Goal: Information Seeking & Learning: Compare options

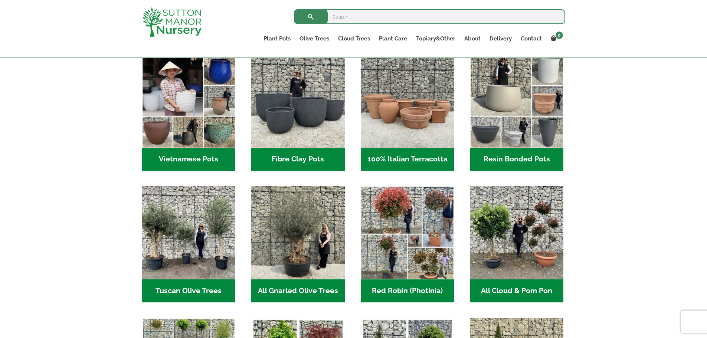
scroll to position [260, 0]
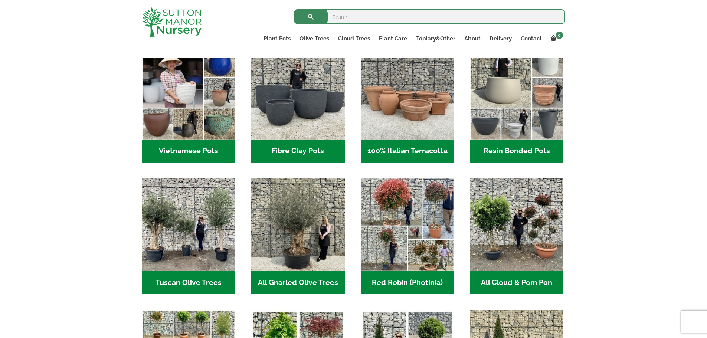
click at [318, 144] on h2 "Fibre Clay Pots (3)" at bounding box center [297, 151] width 93 height 23
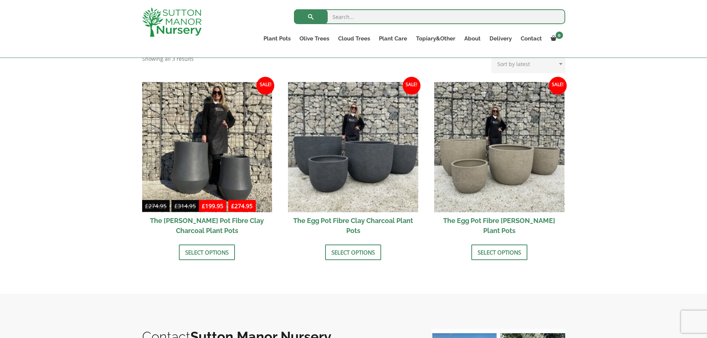
scroll to position [209, 0]
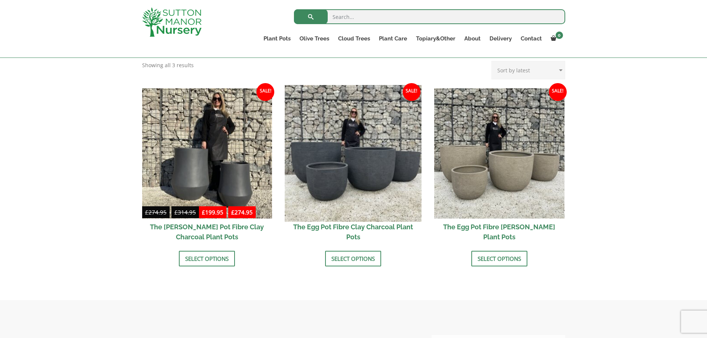
click at [355, 173] on img at bounding box center [353, 153] width 136 height 136
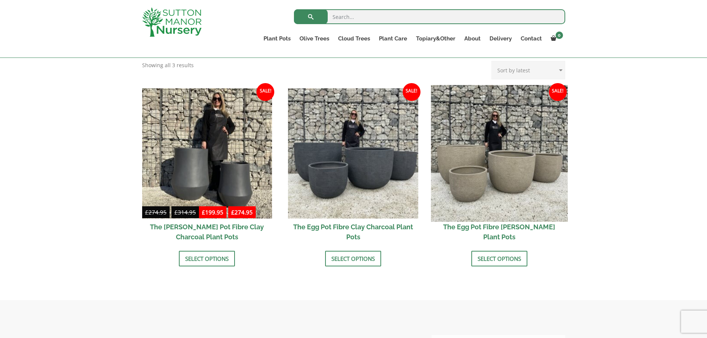
click at [464, 165] on img at bounding box center [499, 153] width 136 height 136
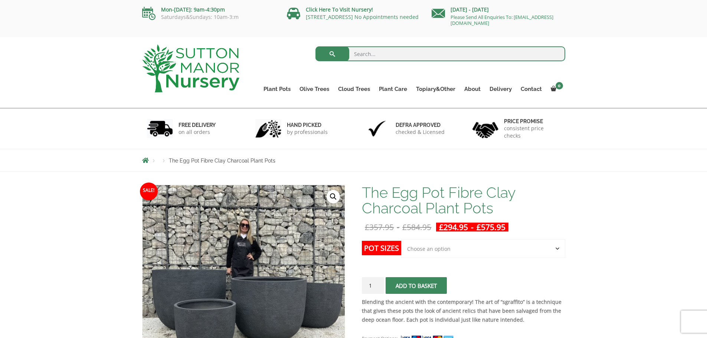
click at [547, 243] on select "Choose an option Click here to buy the 5th To Largest Pot In The Picture Click …" at bounding box center [483, 248] width 164 height 19
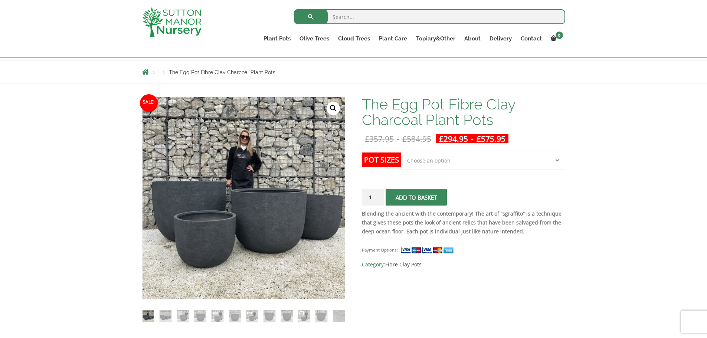
scroll to position [74, 0]
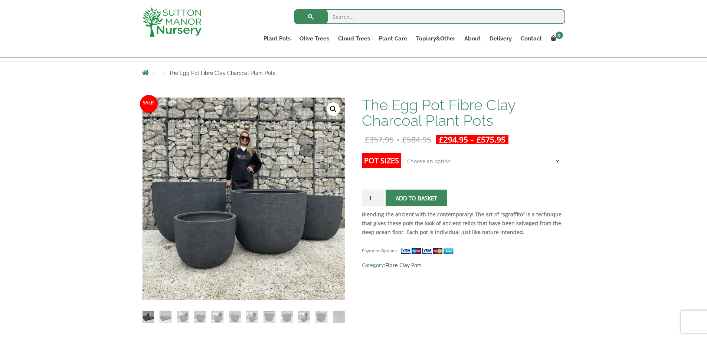
click at [444, 164] on select "Choose an option Click here to buy the 5th To Largest Pot In The Picture Click …" at bounding box center [483, 161] width 164 height 19
click at [401, 152] on select "Choose an option Click here to buy the 5th To Largest Pot In The Picture Click …" at bounding box center [483, 161] width 164 height 19
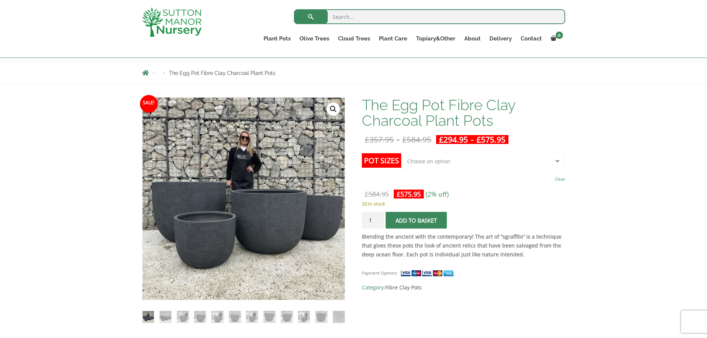
click at [558, 162] on select "Choose an option Click here to buy the 5th To Largest Pot In The Picture Click …" at bounding box center [483, 161] width 164 height 19
click at [401, 152] on select "Choose an option Click here to buy the 5th To Largest Pot In The Picture Click …" at bounding box center [483, 161] width 164 height 19
click at [512, 161] on select "Choose an option Click here to buy the 5th To Largest Pot In The Picture Click …" at bounding box center [483, 161] width 164 height 19
click at [401, 152] on select "Choose an option Click here to buy the 5th To Largest Pot In The Picture Click …" at bounding box center [483, 161] width 164 height 19
click at [492, 164] on select "Choose an option Click here to buy the 5th To Largest Pot In The Picture Click …" at bounding box center [483, 161] width 164 height 19
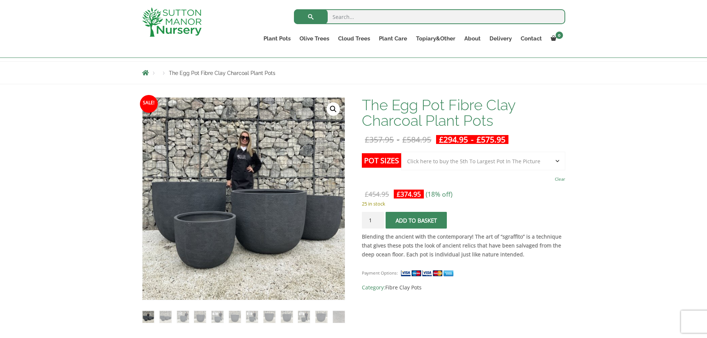
click at [401, 152] on select "Choose an option Click here to buy the 5th To Largest Pot In The Picture Click …" at bounding box center [483, 161] width 164 height 19
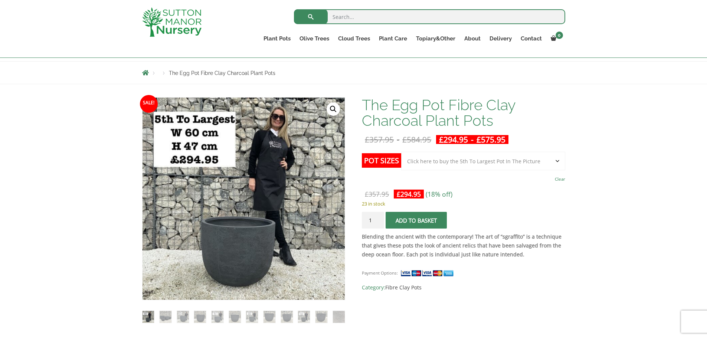
click at [484, 164] on select "Choose an option Click here to buy the 5th To Largest Pot In The Picture Click …" at bounding box center [483, 161] width 164 height 19
click at [401, 152] on select "Choose an option Click here to buy the 5th To Largest Pot In The Picture Click …" at bounding box center [483, 161] width 164 height 19
select select "Click here to buy the 4th To Largest Pot In The Picture"
click at [469, 157] on select "Choose an option Click here to buy the 5th To Largest Pot In The Picture Click …" at bounding box center [483, 161] width 164 height 19
click at [401, 152] on select "Choose an option Click here to buy the 5th To Largest Pot In The Picture Click …" at bounding box center [483, 161] width 164 height 19
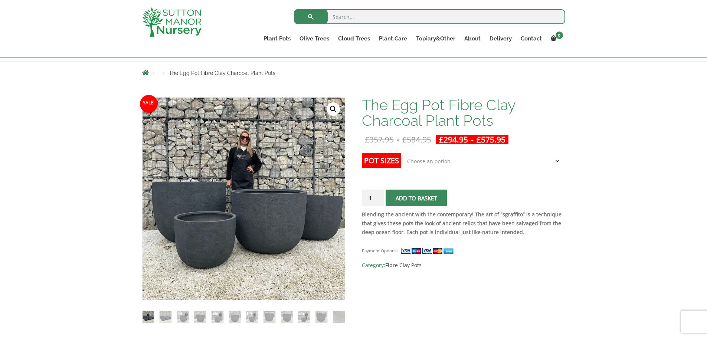
click at [454, 159] on select "Choose an option Click here to buy the 5th To Largest Pot In The Picture Click …" at bounding box center [483, 161] width 164 height 19
click at [401, 152] on select "Choose an option Click here to buy the 5th To Largest Pot In The Picture Click …" at bounding box center [483, 161] width 164 height 19
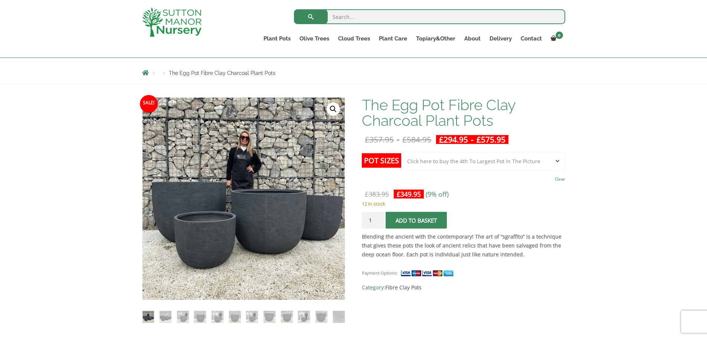
click at [455, 158] on select "Choose an option Click here to buy the 5th To Largest Pot In The Picture Click …" at bounding box center [483, 161] width 164 height 19
click at [401, 152] on select "Choose an option Click here to buy the 5th To Largest Pot In The Picture Click …" at bounding box center [483, 161] width 164 height 19
select select "Click here to buy the 3rd To Largest Pot In The Picture"
click at [180, 315] on img at bounding box center [183, 317] width 12 height 12
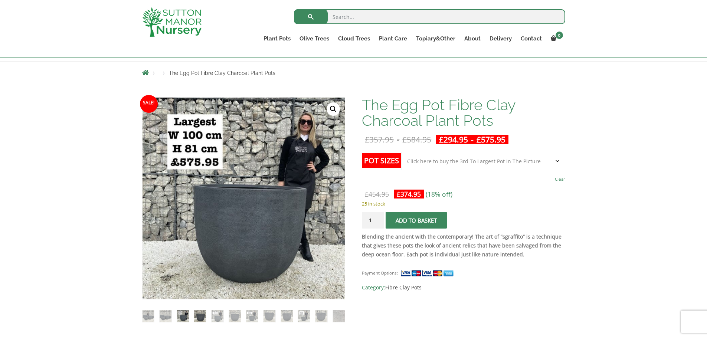
click at [201, 319] on img at bounding box center [200, 316] width 12 height 12
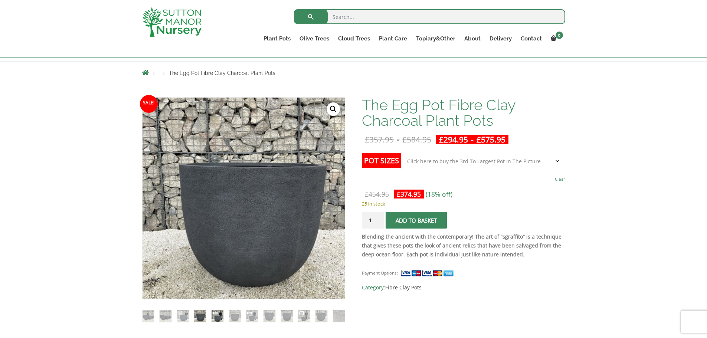
click at [219, 320] on img at bounding box center [217, 316] width 12 height 12
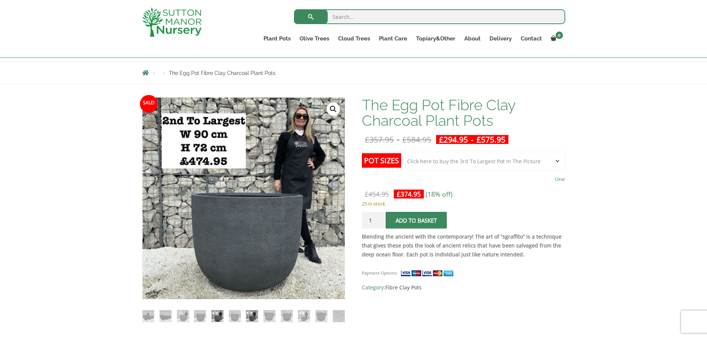
click at [250, 318] on img at bounding box center [252, 316] width 12 height 12
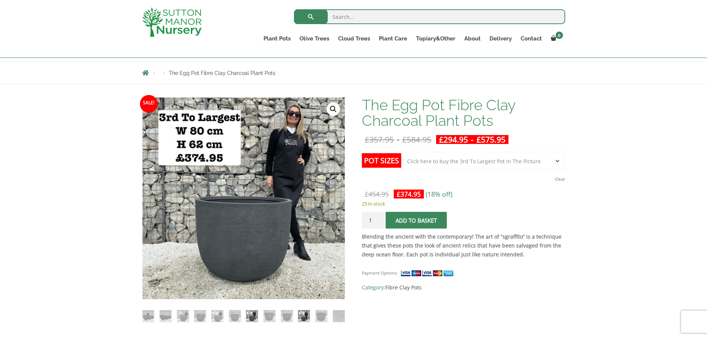
click at [305, 315] on img at bounding box center [304, 316] width 12 height 12
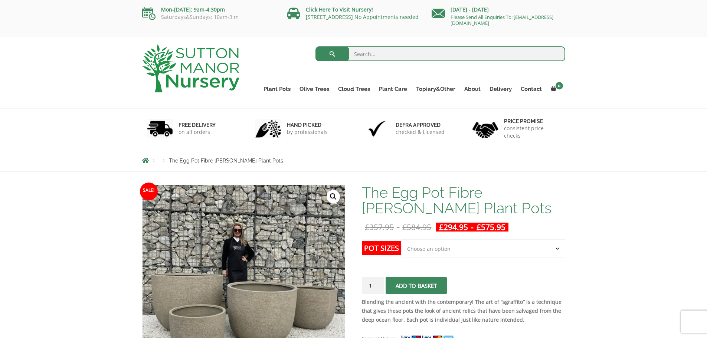
click at [470, 250] on select "Choose an option Click here to buy the 5th To Largest Pot In The Picture Click …" at bounding box center [483, 248] width 164 height 19
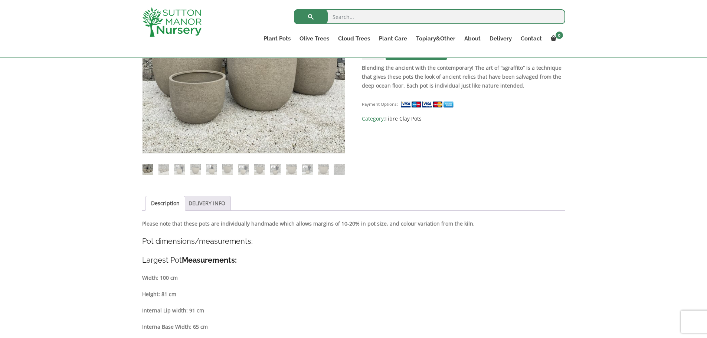
scroll to position [223, 0]
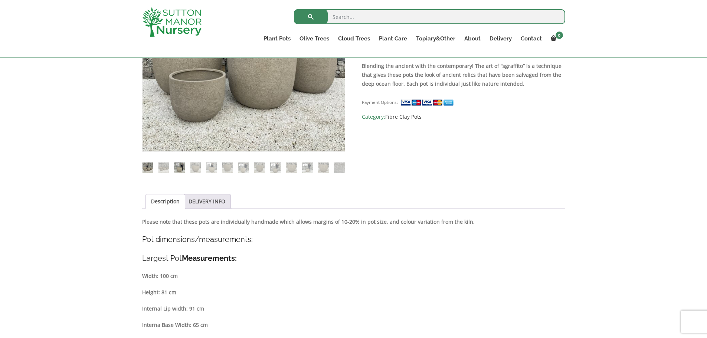
click at [181, 166] on img at bounding box center [179, 167] width 10 height 10
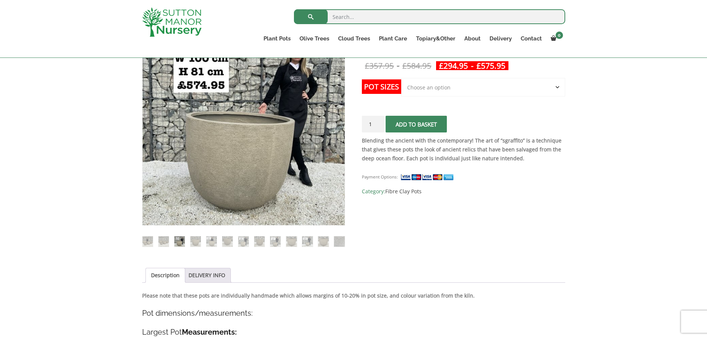
scroll to position [148, 0]
click at [305, 241] on img at bounding box center [307, 241] width 10 height 10
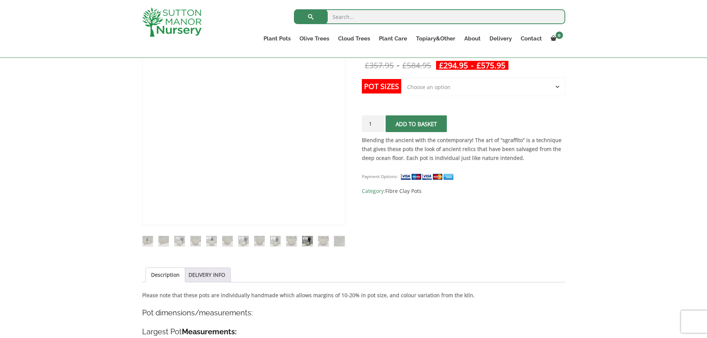
scroll to position [111, 0]
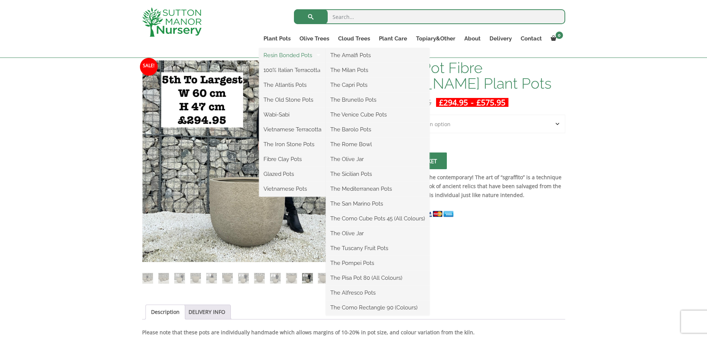
click at [281, 53] on link "Resin Bonded Pots" at bounding box center [292, 55] width 67 height 11
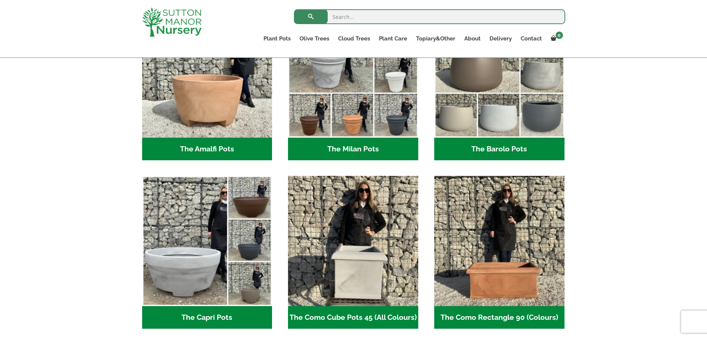
scroll to position [297, 0]
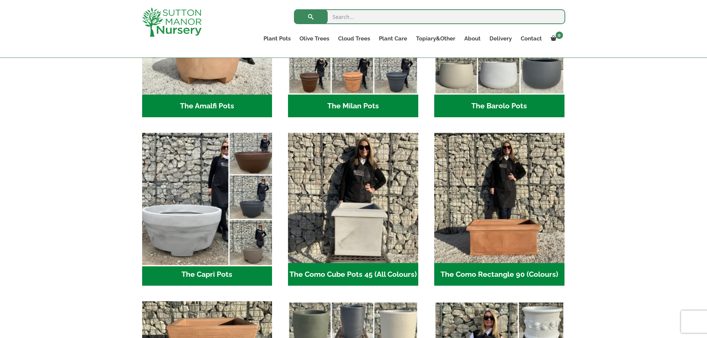
click at [242, 195] on img "Visit product category The Capri Pots" at bounding box center [207, 198] width 136 height 136
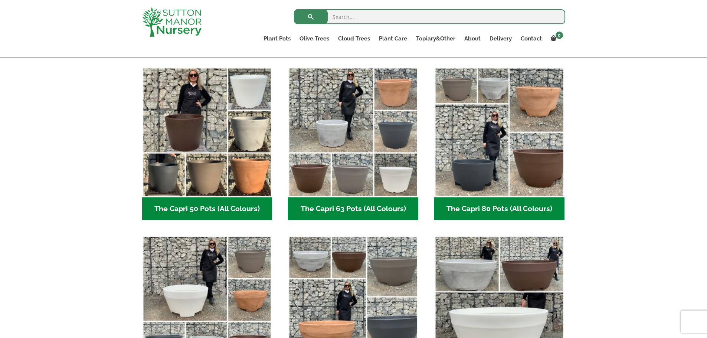
scroll to position [260, 0]
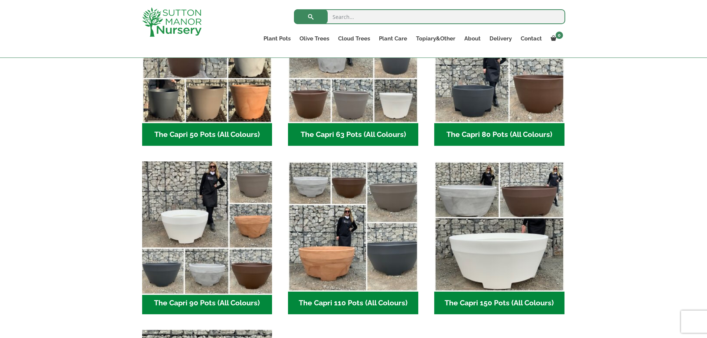
click at [200, 256] on img "Visit product category The Capri 90 Pots (All Colours)" at bounding box center [207, 226] width 136 height 136
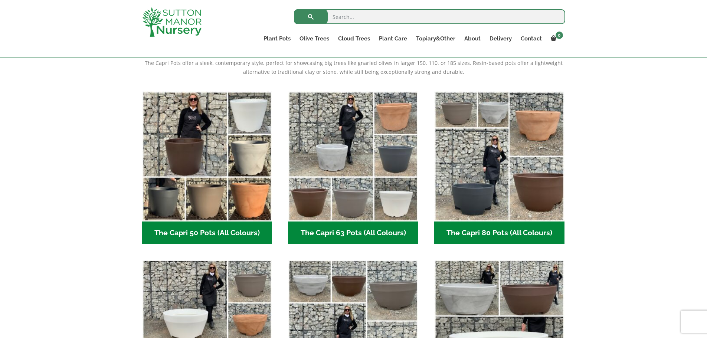
scroll to position [148, 0]
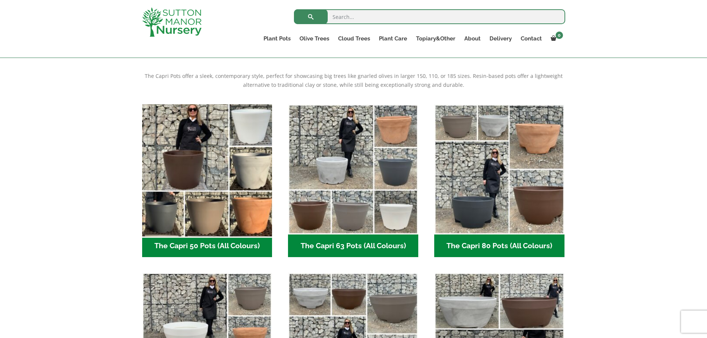
click at [271, 213] on img "Visit product category The Capri 50 Pots (All Colours)" at bounding box center [207, 169] width 136 height 136
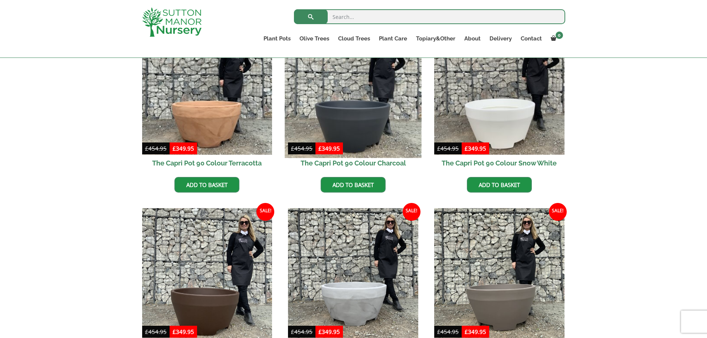
scroll to position [223, 0]
click at [363, 127] on img at bounding box center [353, 90] width 136 height 136
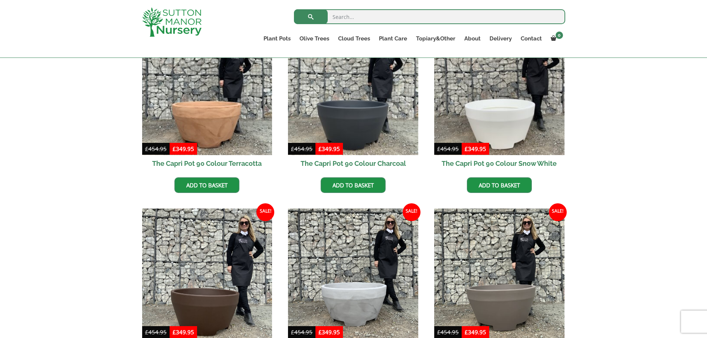
scroll to position [148, 0]
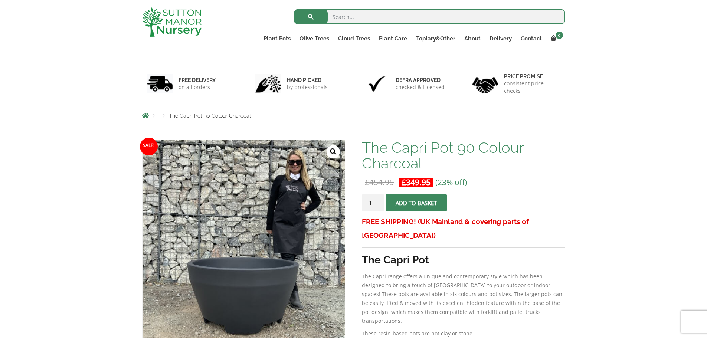
scroll to position [111, 0]
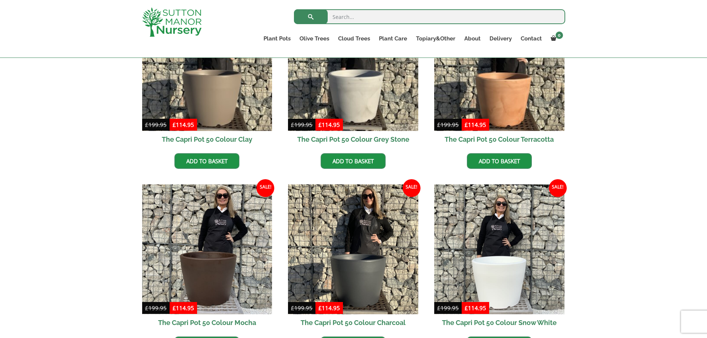
scroll to position [297, 0]
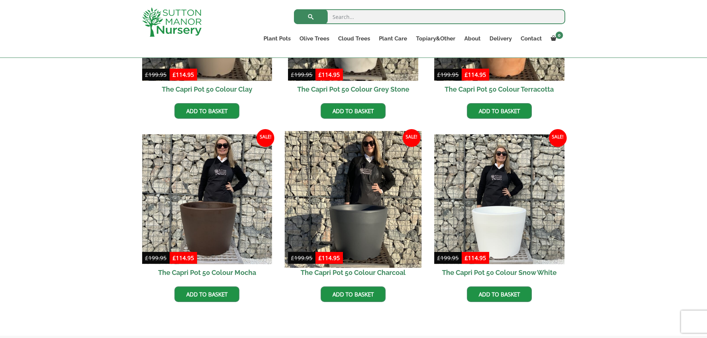
click at [348, 227] on img at bounding box center [353, 199] width 136 height 136
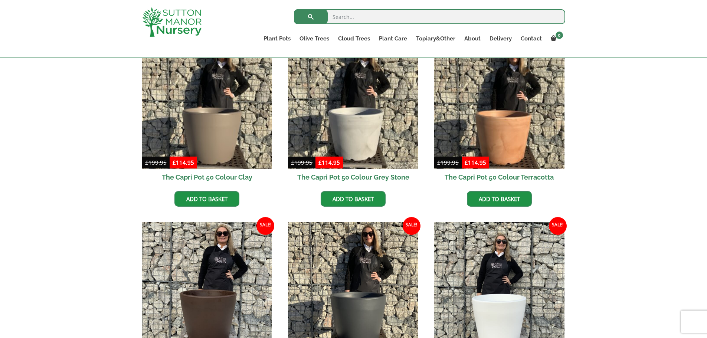
scroll to position [185, 0]
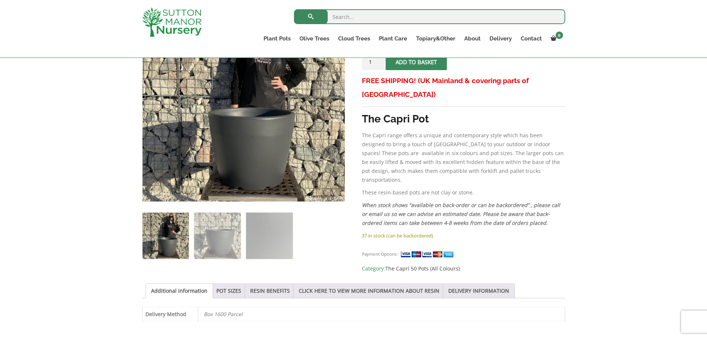
scroll to position [185, 0]
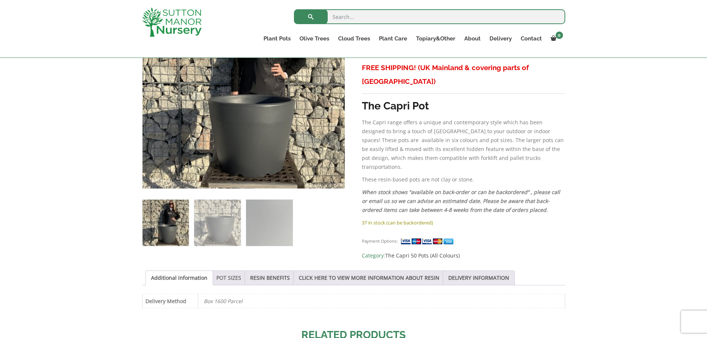
click at [225, 278] on link "POT SIZES" at bounding box center [228, 278] width 25 height 14
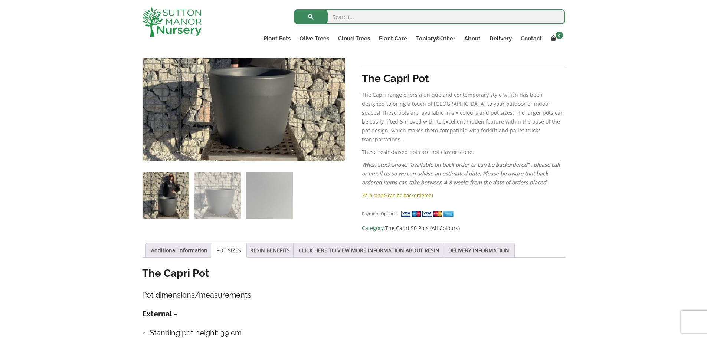
scroll to position [148, 0]
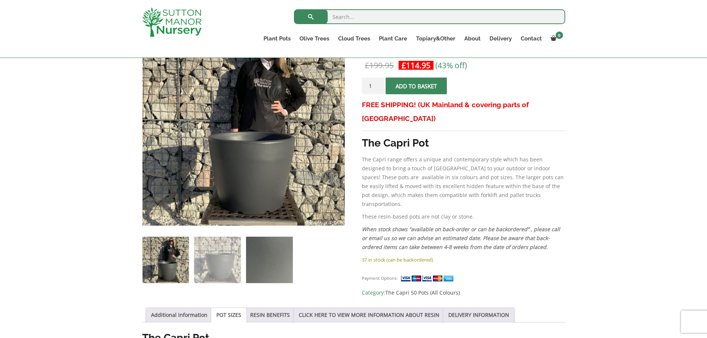
click at [278, 252] on img at bounding box center [269, 260] width 46 height 46
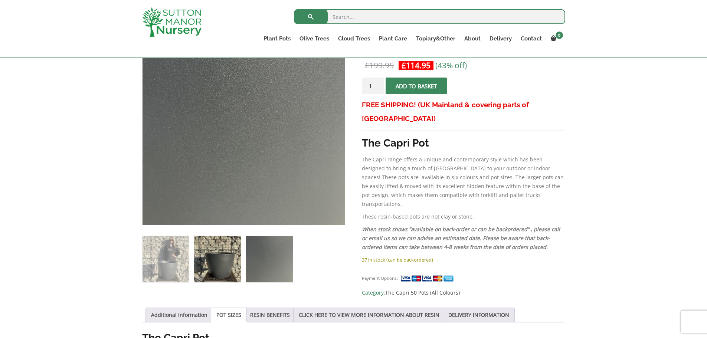
click at [213, 259] on img at bounding box center [217, 259] width 46 height 46
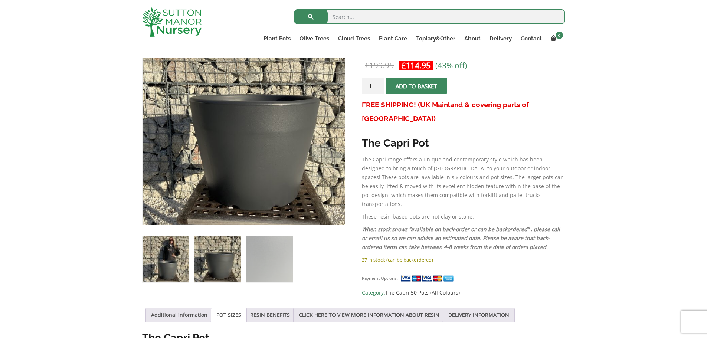
click at [164, 258] on img at bounding box center [165, 259] width 46 height 46
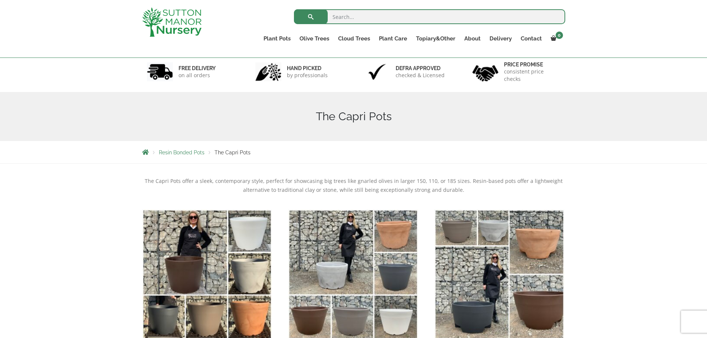
scroll to position [37, 0]
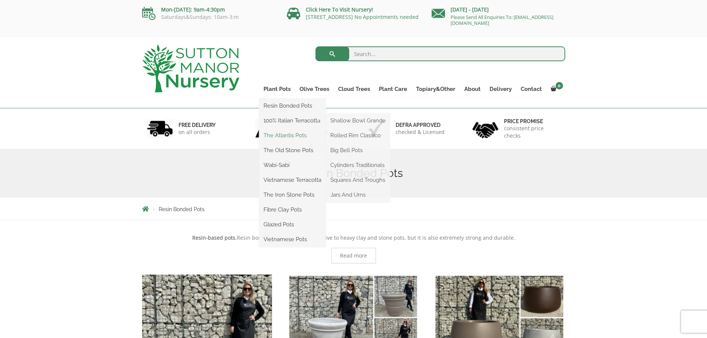
click at [282, 135] on link "The Atlantis Pots" at bounding box center [292, 135] width 67 height 11
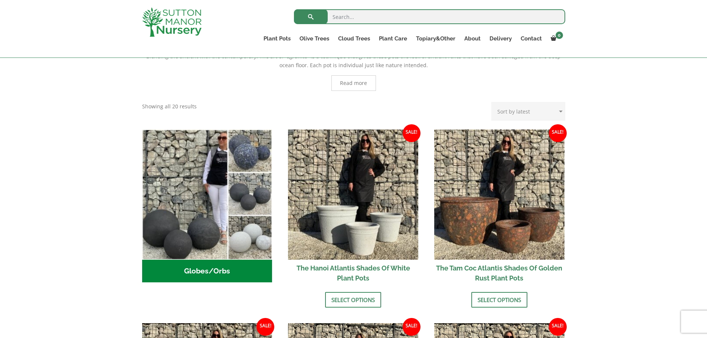
scroll to position [185, 0]
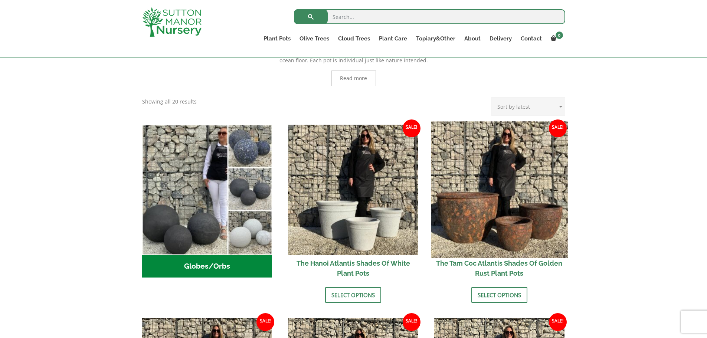
click at [520, 242] on img at bounding box center [499, 189] width 136 height 136
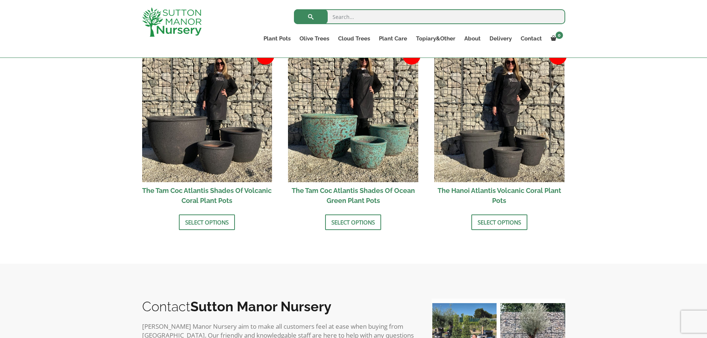
scroll to position [668, 0]
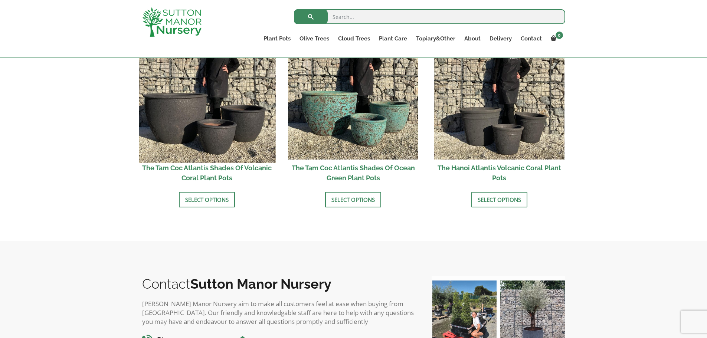
click at [171, 103] on img at bounding box center [207, 94] width 136 height 136
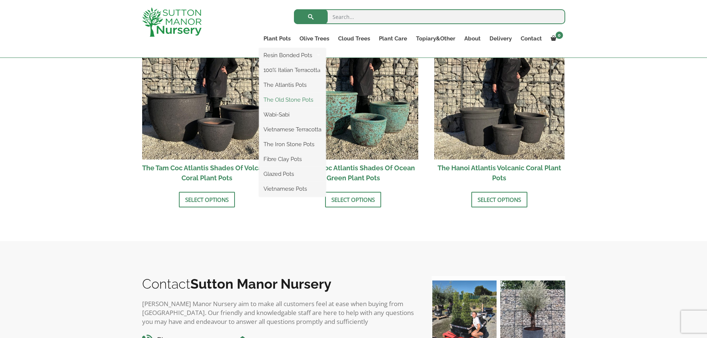
click at [289, 99] on link "The Old Stone Pots" at bounding box center [292, 99] width 67 height 11
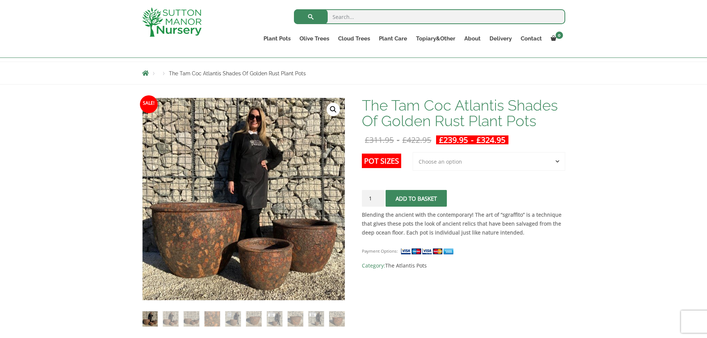
scroll to position [74, 0]
click at [509, 167] on select "Choose an option 3rd to Largest Pot In The Picture 2nd to Largest Pot In The Pi…" at bounding box center [488, 161] width 152 height 19
click at [273, 318] on img at bounding box center [274, 318] width 15 height 15
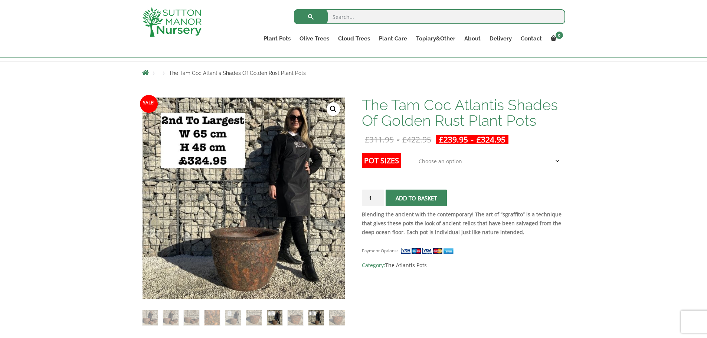
click at [318, 319] on img at bounding box center [315, 317] width 15 height 15
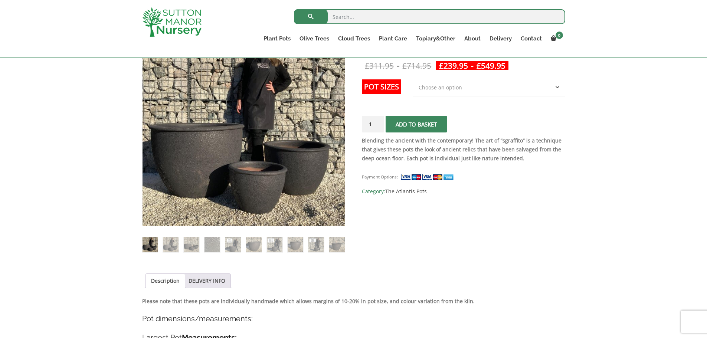
scroll to position [148, 0]
click at [277, 247] on img at bounding box center [274, 244] width 15 height 15
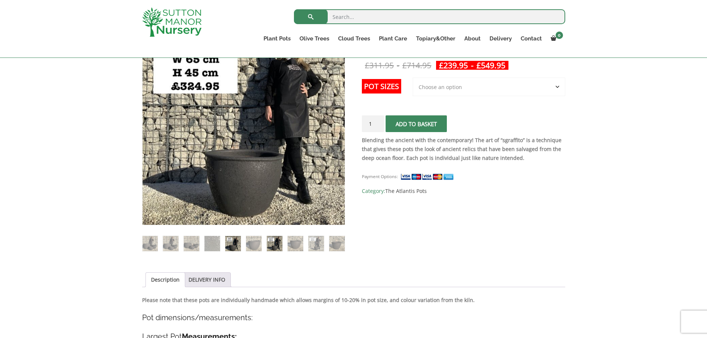
click at [234, 244] on img at bounding box center [232, 243] width 15 height 15
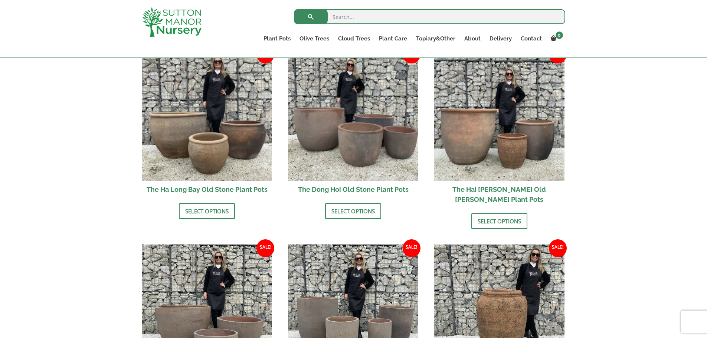
scroll to position [223, 0]
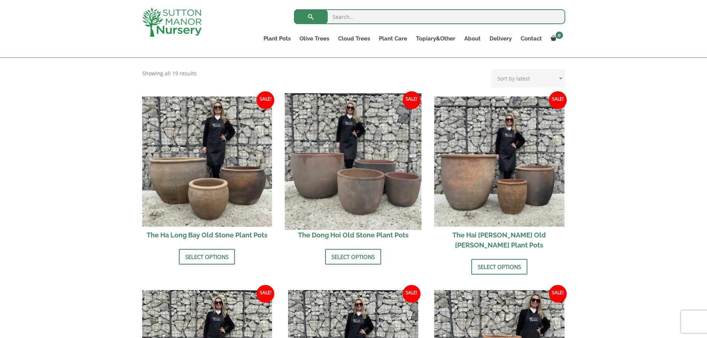
click at [343, 198] on img at bounding box center [353, 161] width 136 height 136
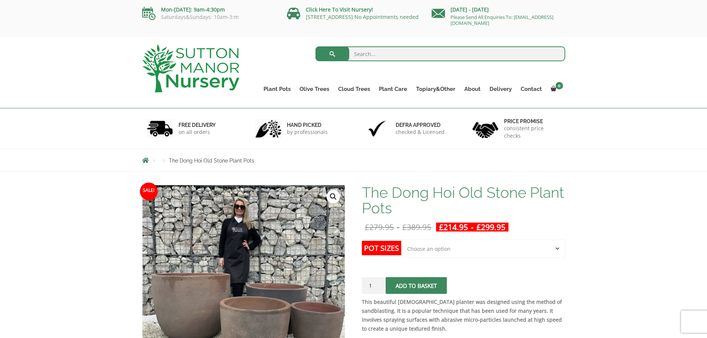
click at [412, 248] on select "Choose an option Click here to buy the 4th to Largest Pot In The Picture Click …" at bounding box center [483, 248] width 164 height 19
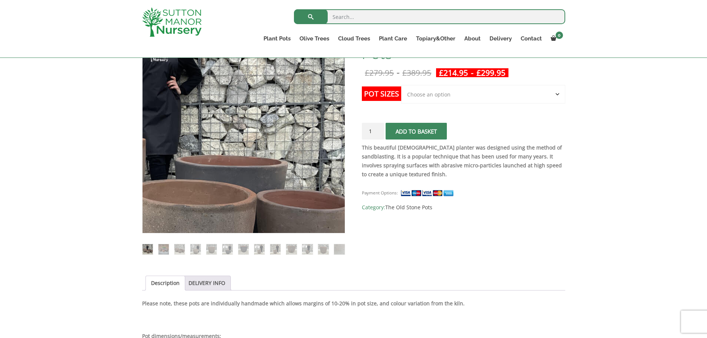
scroll to position [148, 0]
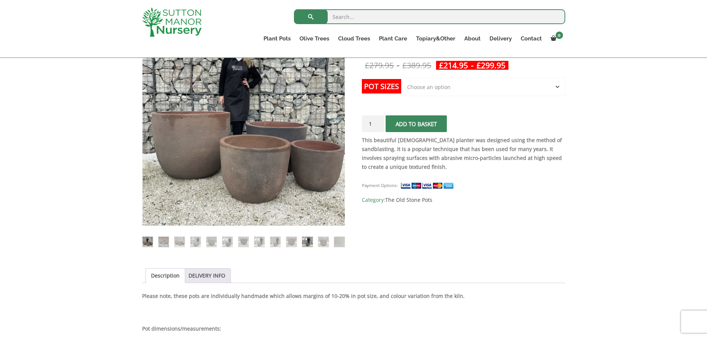
click at [306, 241] on img at bounding box center [307, 242] width 10 height 10
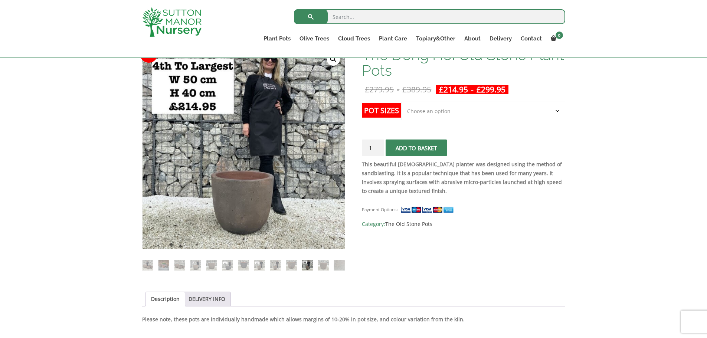
scroll to position [111, 0]
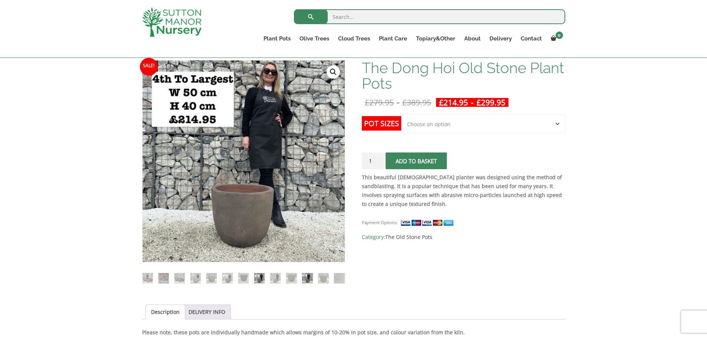
click at [257, 278] on img at bounding box center [259, 278] width 10 height 10
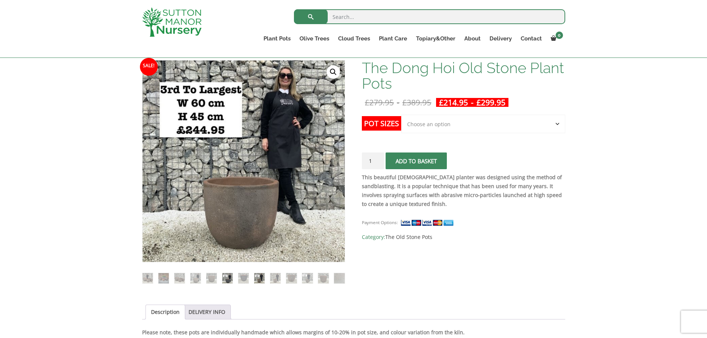
click at [226, 283] on img at bounding box center [227, 278] width 10 height 10
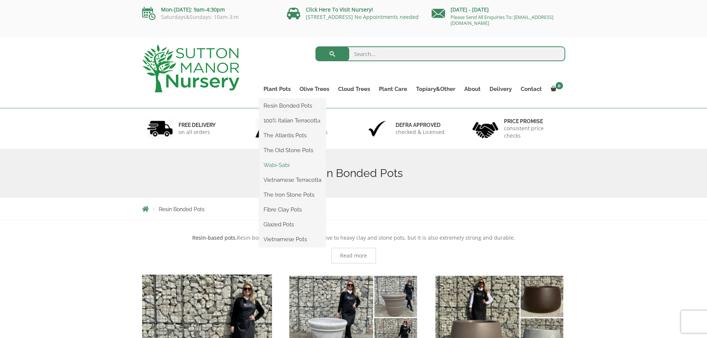
click at [283, 161] on link "Wabi-Sabi" at bounding box center [292, 164] width 67 height 11
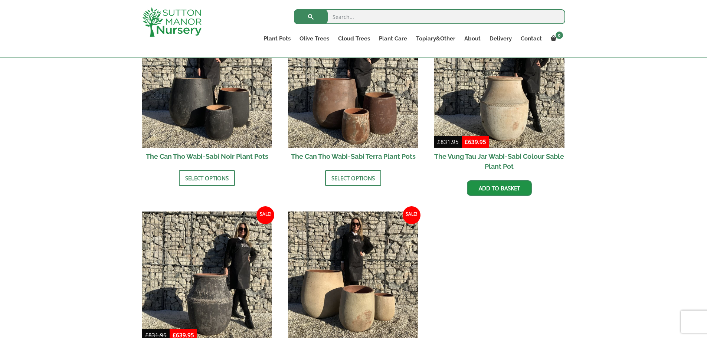
scroll to position [779, 0]
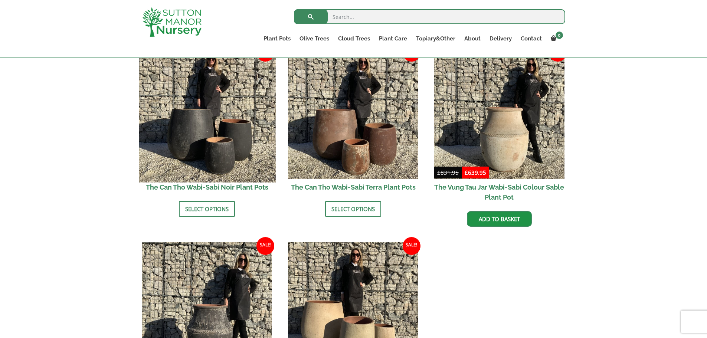
click at [225, 151] on img at bounding box center [207, 114] width 136 height 136
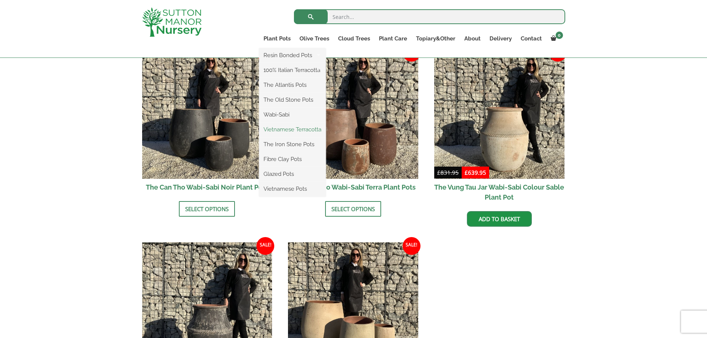
click at [285, 132] on link "Vietnamese Terracotta" at bounding box center [292, 129] width 67 height 11
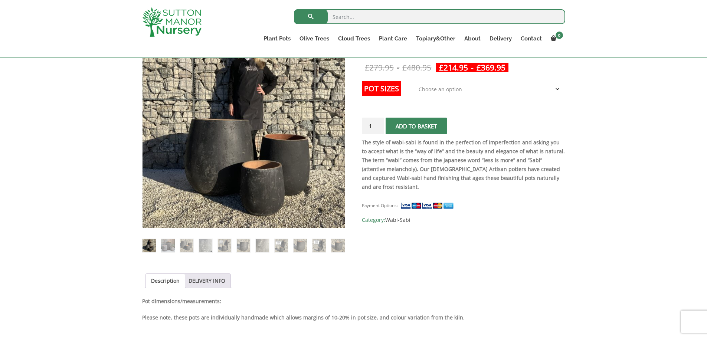
scroll to position [148, 0]
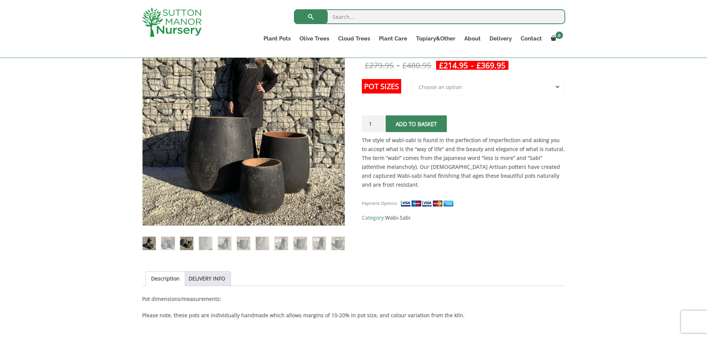
click at [187, 240] on img at bounding box center [186, 243] width 13 height 13
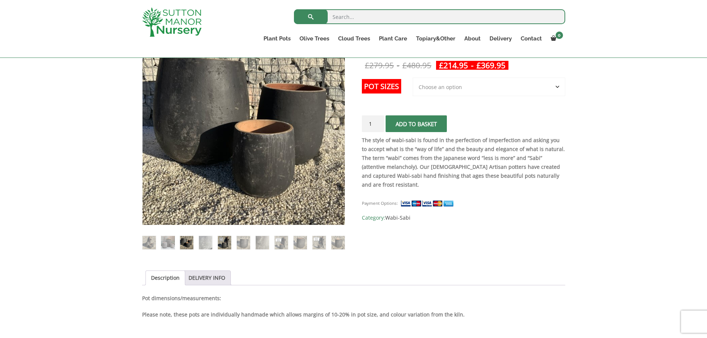
click at [226, 240] on img at bounding box center [224, 242] width 13 height 13
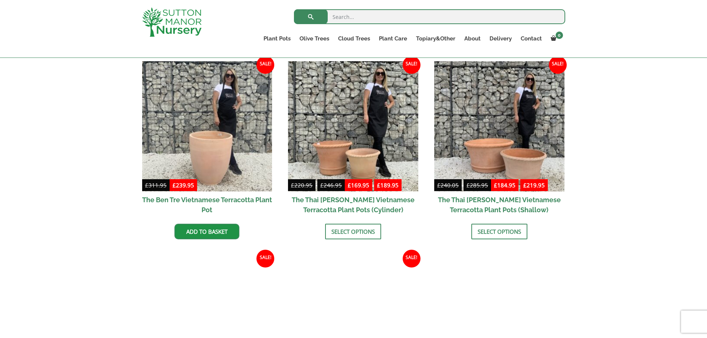
scroll to position [148, 0]
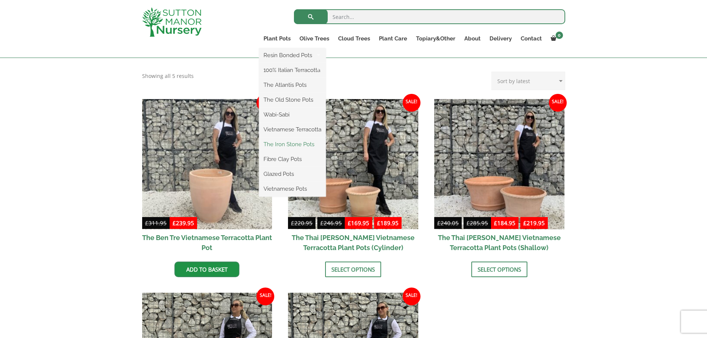
click at [285, 144] on link "The Iron Stone Pots" at bounding box center [292, 144] width 67 height 11
click at [296, 161] on link "Fibre Clay Pots" at bounding box center [292, 159] width 67 height 11
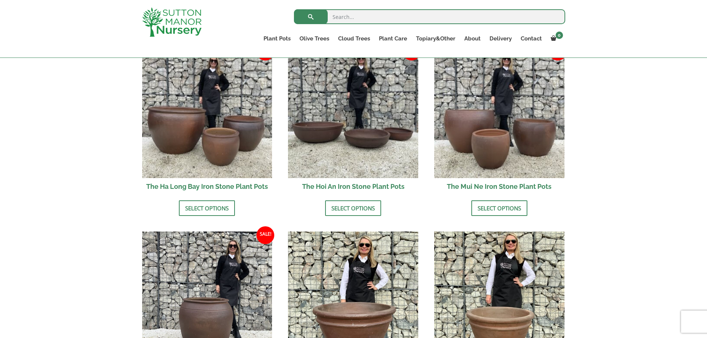
scroll to position [297, 0]
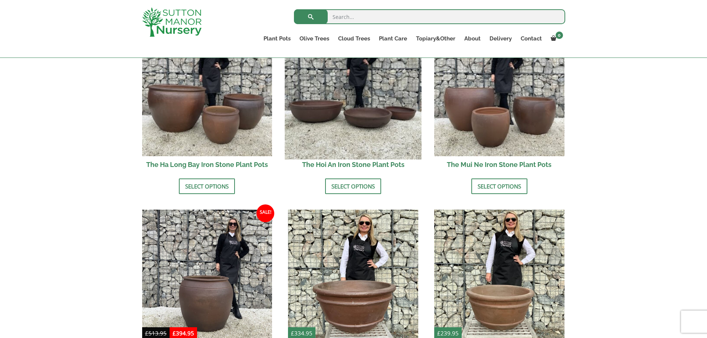
click at [338, 114] on img at bounding box center [353, 91] width 136 height 136
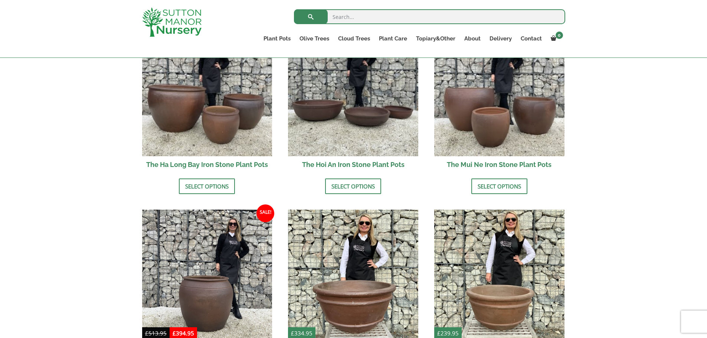
scroll to position [260, 0]
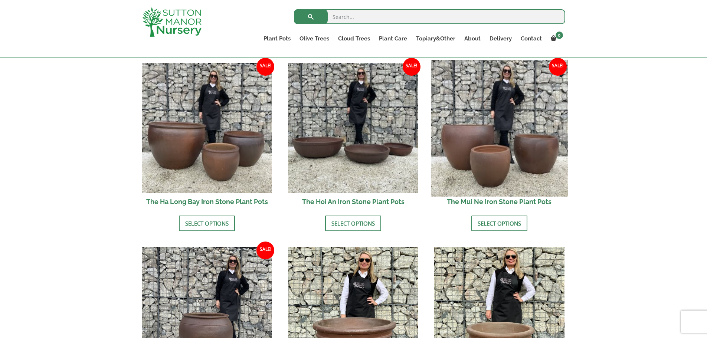
click at [459, 154] on img at bounding box center [499, 128] width 136 height 136
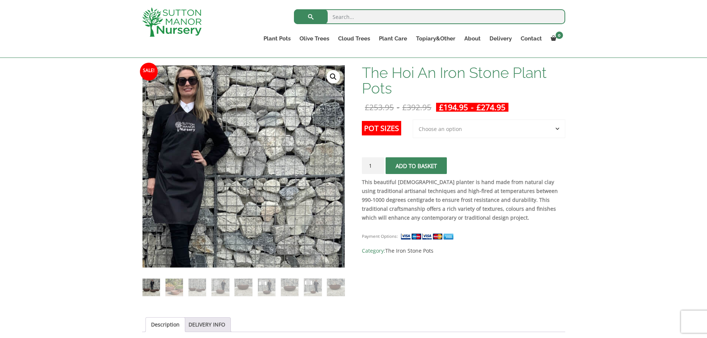
scroll to position [111, 0]
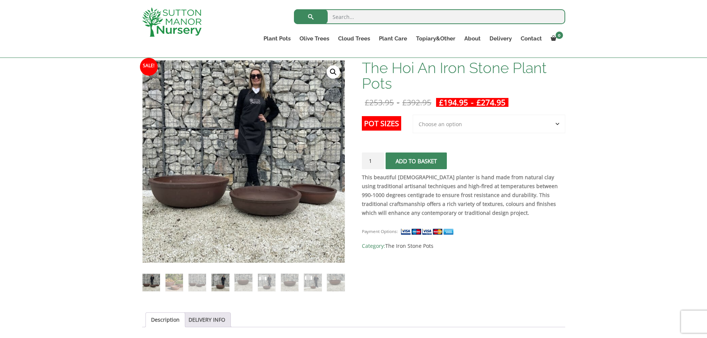
click at [223, 280] on img at bounding box center [219, 282] width 17 height 17
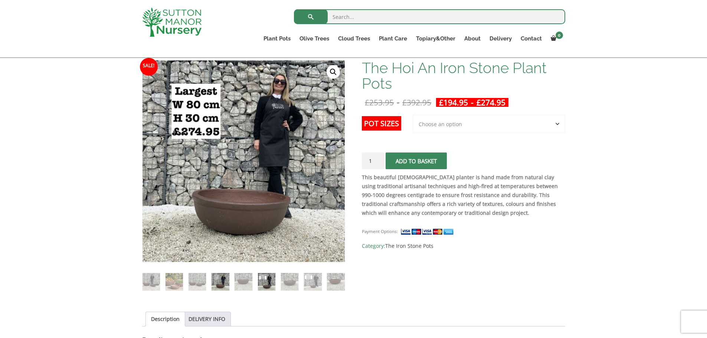
click at [264, 279] on img at bounding box center [266, 281] width 17 height 17
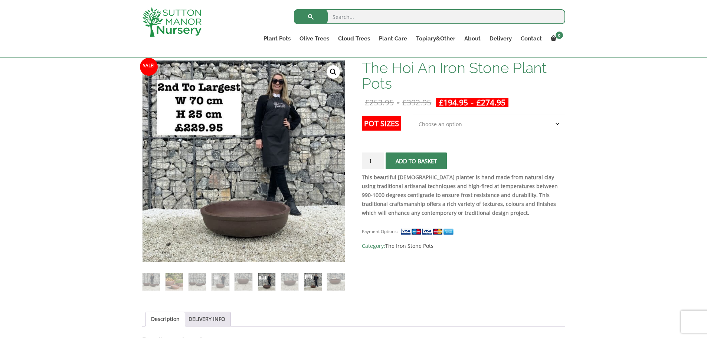
click at [316, 287] on img at bounding box center [312, 281] width 17 height 17
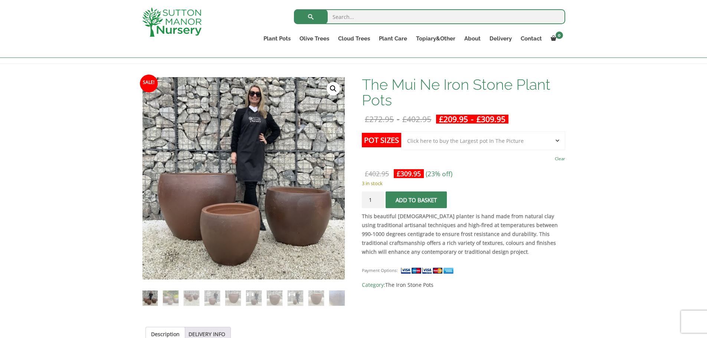
scroll to position [111, 0]
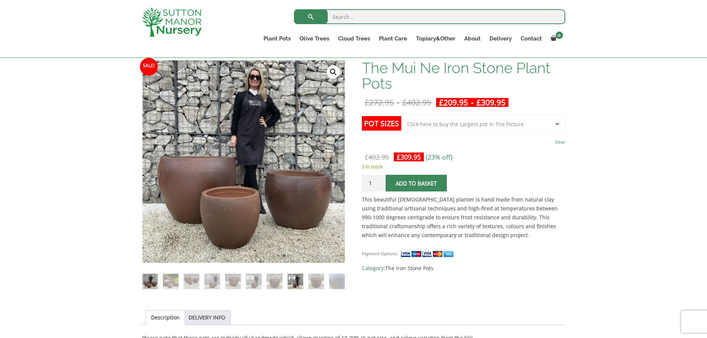
click at [293, 282] on img at bounding box center [294, 281] width 15 height 15
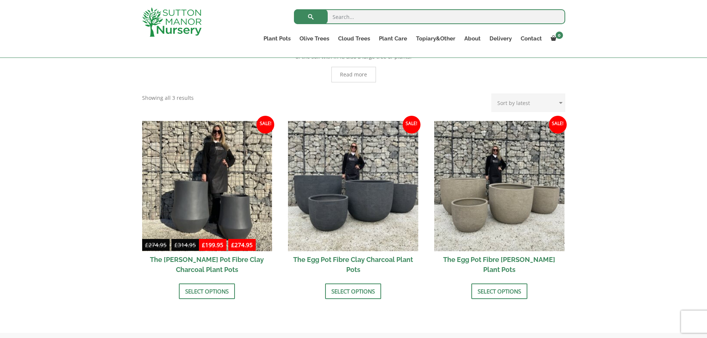
scroll to position [185, 0]
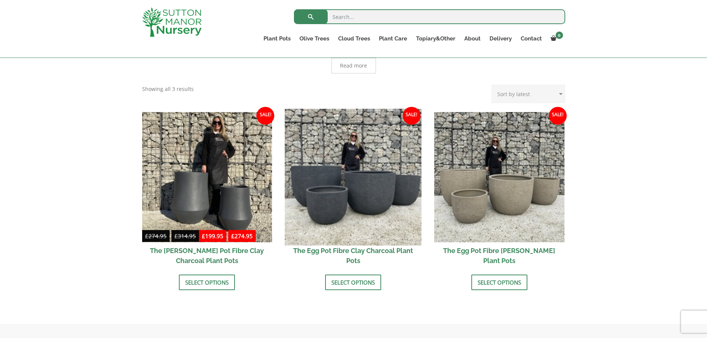
click at [313, 210] on img at bounding box center [353, 177] width 136 height 136
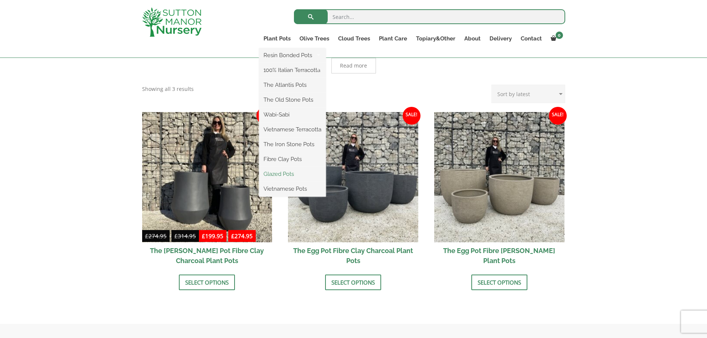
click at [297, 171] on link "Glazed Pots" at bounding box center [292, 173] width 67 height 11
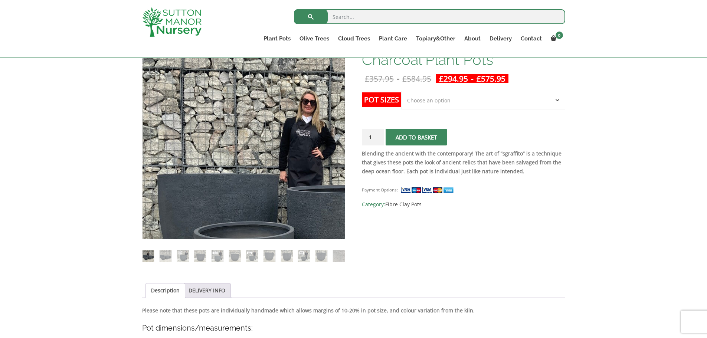
scroll to position [148, 0]
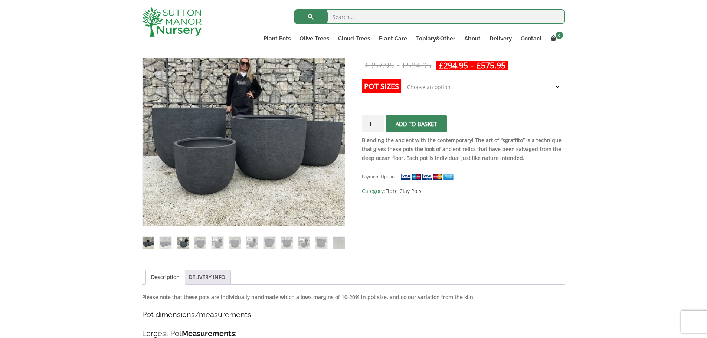
click at [185, 241] on img at bounding box center [183, 243] width 12 height 12
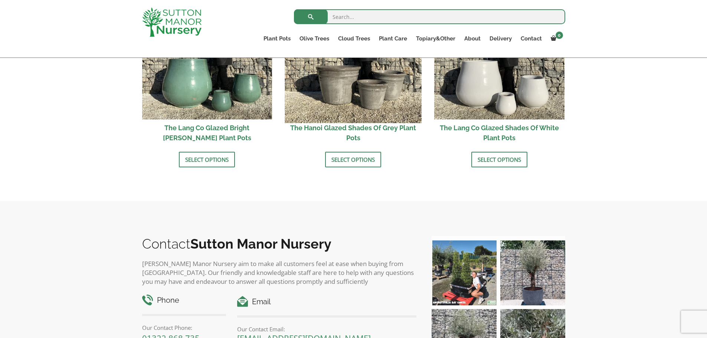
scroll to position [853, 0]
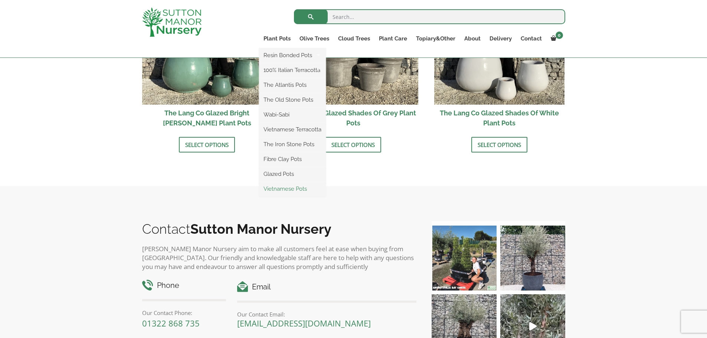
click at [301, 184] on link "Vietnamese Pots" at bounding box center [292, 188] width 67 height 11
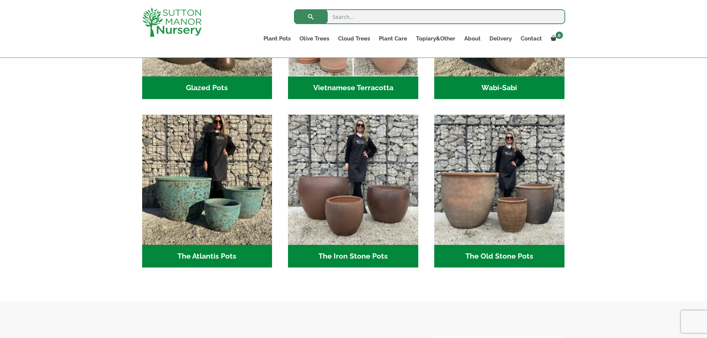
scroll to position [371, 0]
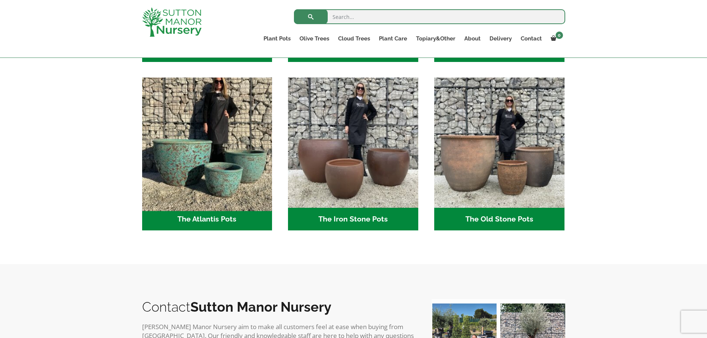
click at [219, 168] on img "Visit product category The Atlantis Pots" at bounding box center [207, 143] width 136 height 136
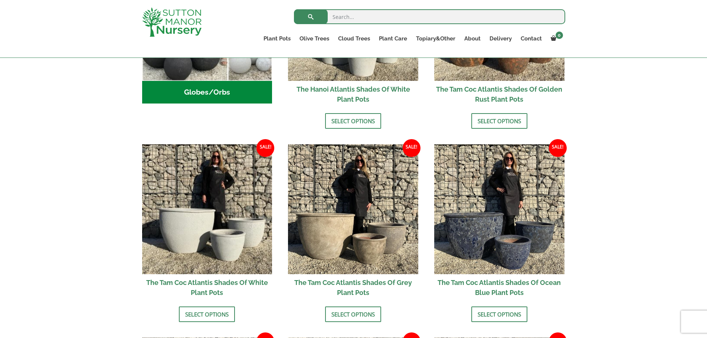
scroll to position [371, 0]
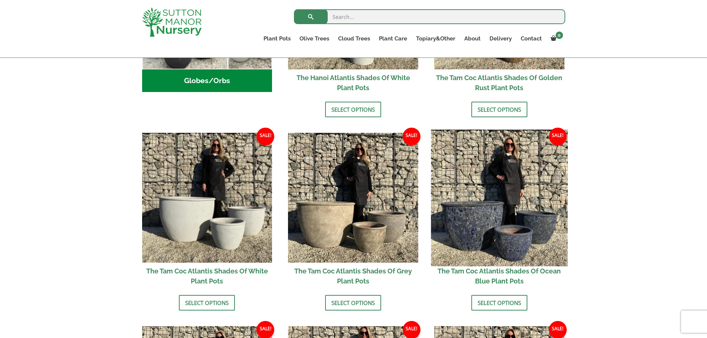
click at [484, 236] on img at bounding box center [499, 197] width 136 height 136
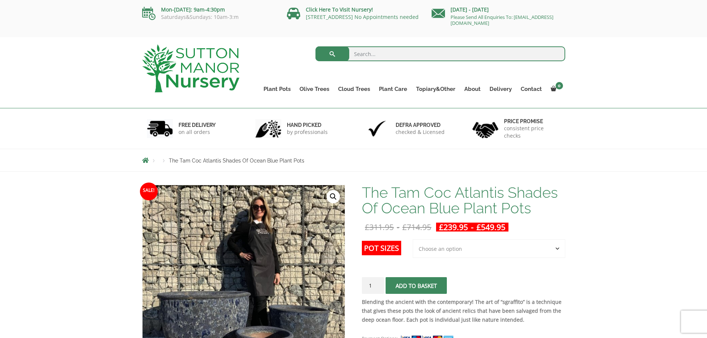
scroll to position [135, 0]
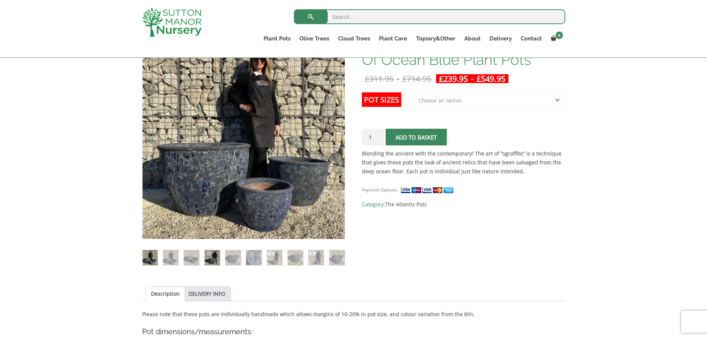
click at [216, 261] on img at bounding box center [211, 257] width 15 height 15
